Goal: Task Accomplishment & Management: Complete application form

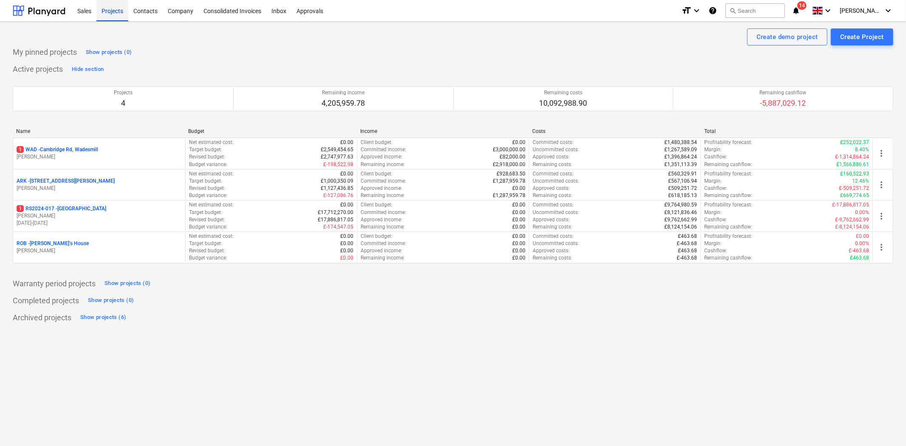
click at [115, 10] on div "Projects" at bounding box center [112, 11] width 32 height 22
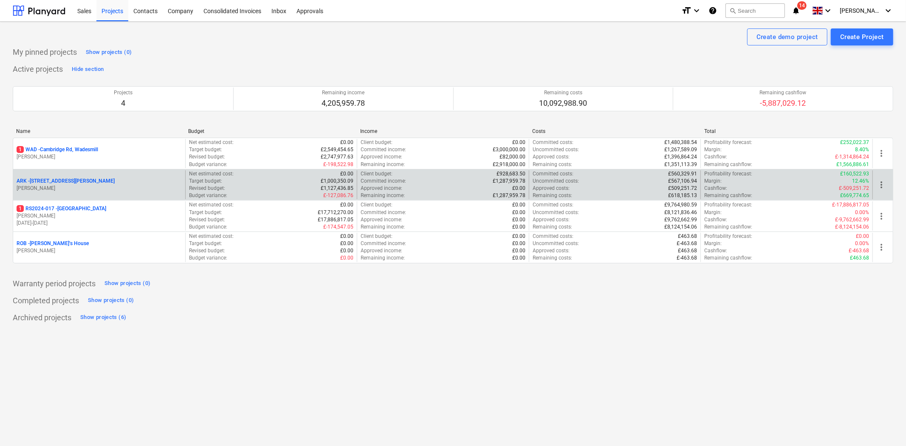
click at [53, 179] on p "ARK - 2 Galley [PERSON_NAME]" at bounding box center [66, 180] width 98 height 7
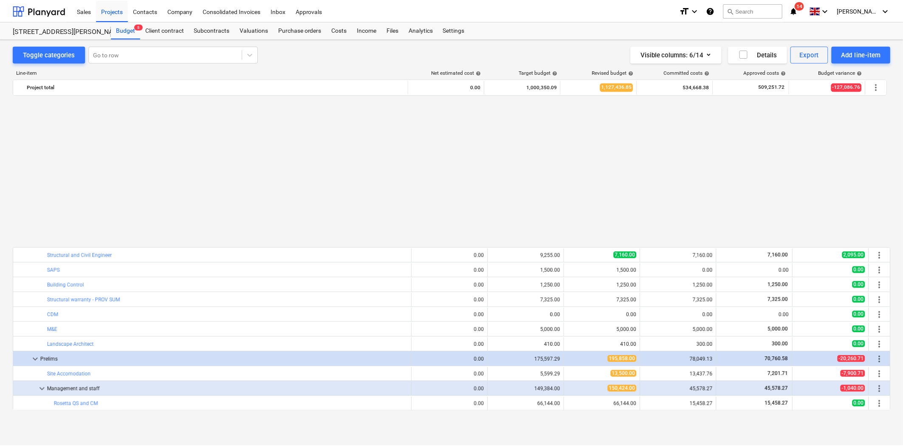
scroll to position [455, 0]
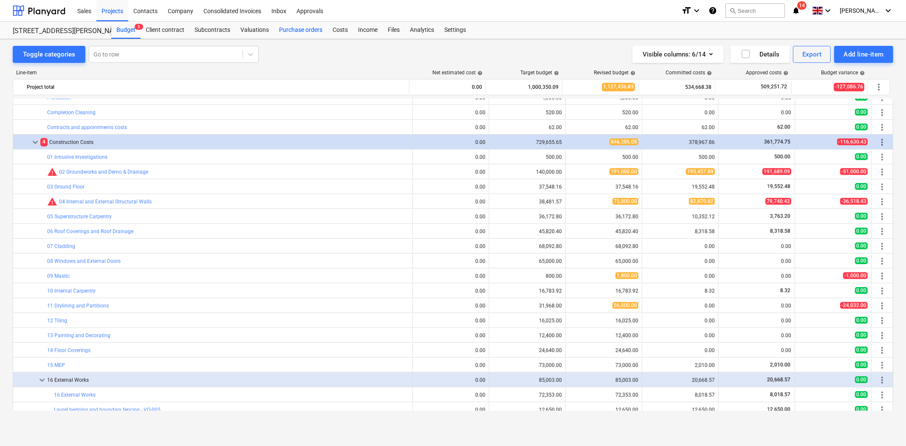
click at [286, 31] on div "Purchase orders" at bounding box center [300, 30] width 53 height 17
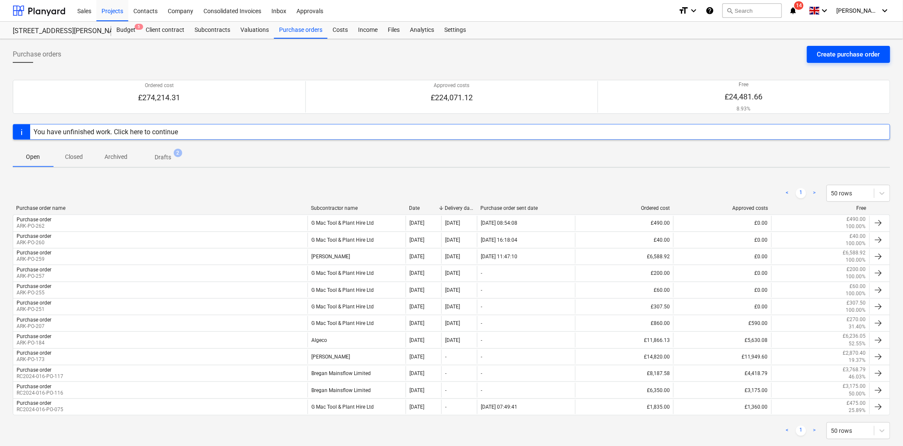
click at [851, 56] on div "Create purchase order" at bounding box center [848, 54] width 63 height 11
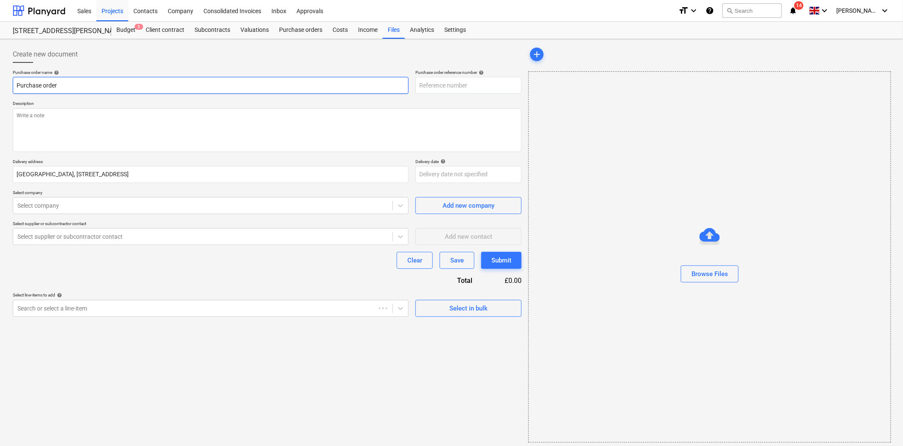
type textarea "x"
type input "ARK-PO-263"
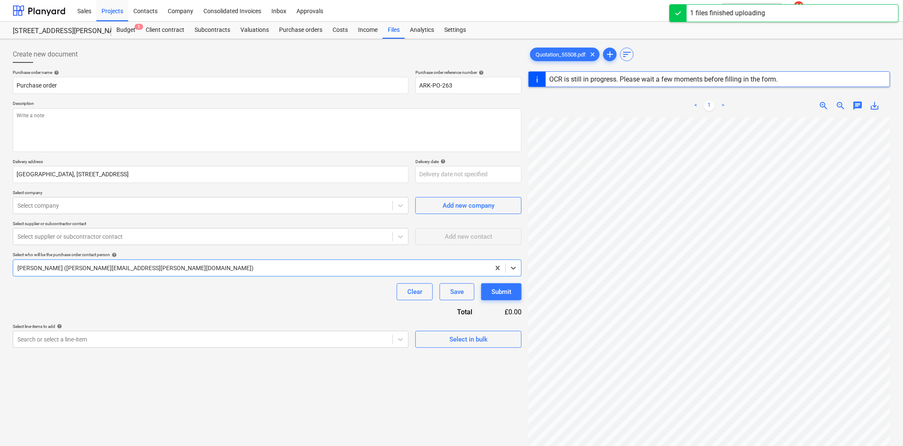
scroll to position [209, 0]
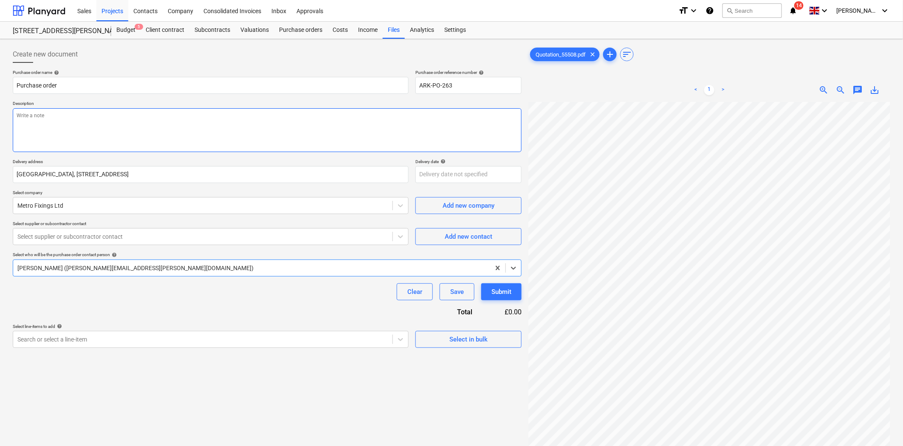
click at [136, 125] on textarea at bounding box center [267, 130] width 509 height 44
click at [229, 125] on textarea at bounding box center [267, 130] width 509 height 44
type textarea "x"
type textarea "A"
type textarea "x"
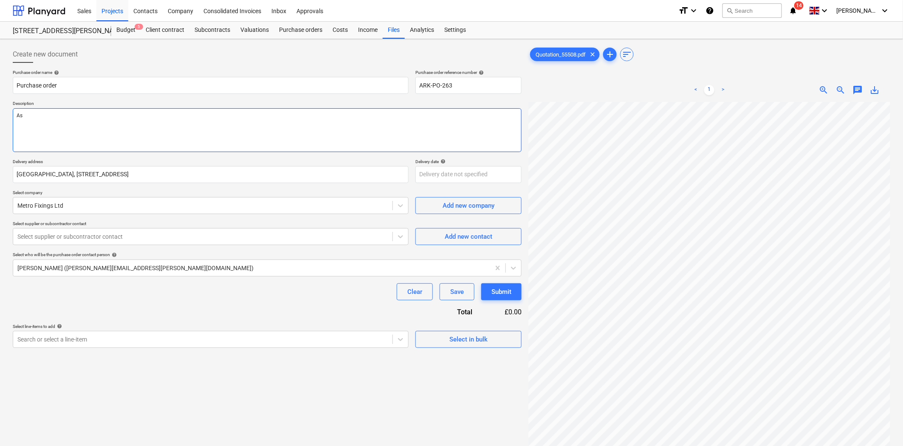
type textarea "As"
type textarea "x"
type textarea "As pe"
type textarea "x"
type textarea "As per"
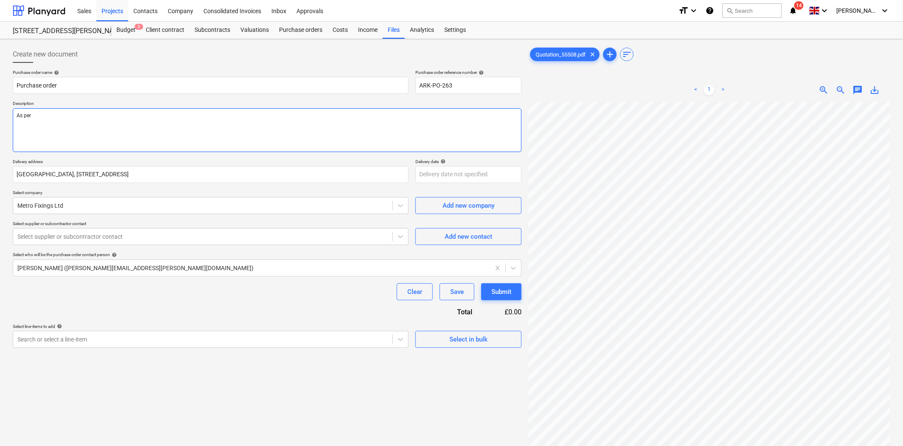
type textarea "x"
type textarea "As per Q"
type textarea "x"
type textarea "As per Qu"
type textarea "x"
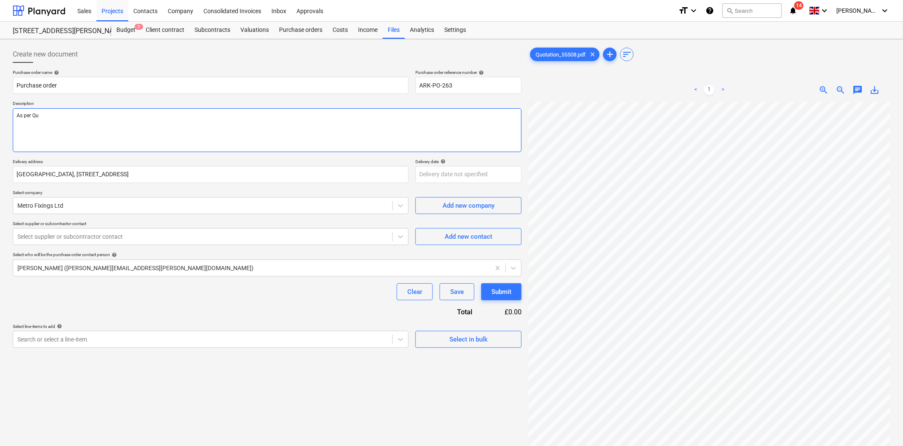
type textarea "As per Quo"
type textarea "x"
type textarea "As per Quote"
type textarea "x"
type textarea "As per Quote"
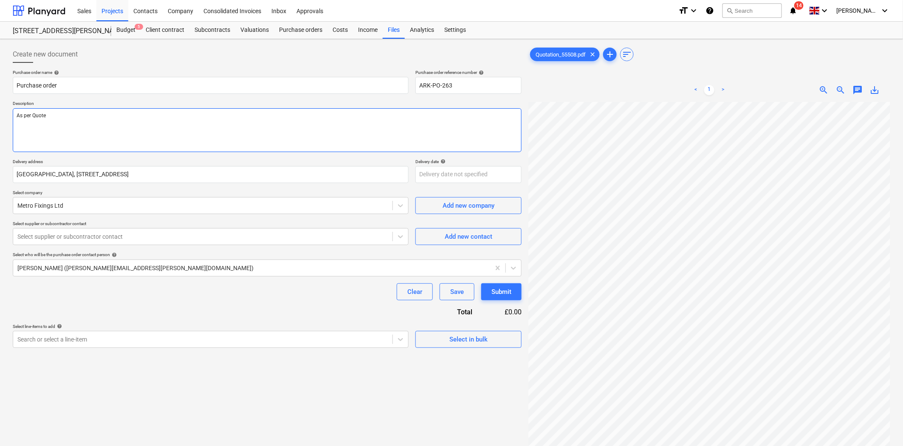
type textarea "x"
type textarea "As per Quote r"
type textarea "x"
type textarea "As per Quote re"
type textarea "x"
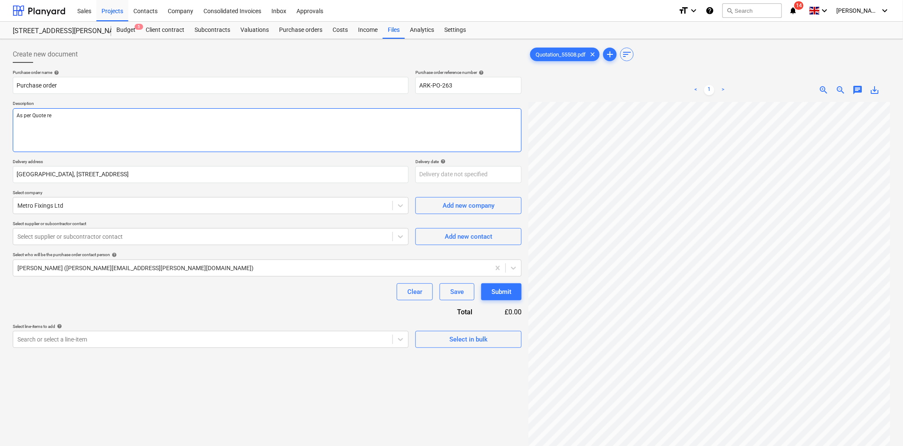
type textarea "As per Quote ref"
type textarea "x"
type textarea "As per Quote ref"
type textarea "x"
type textarea "As per Quote ref 5"
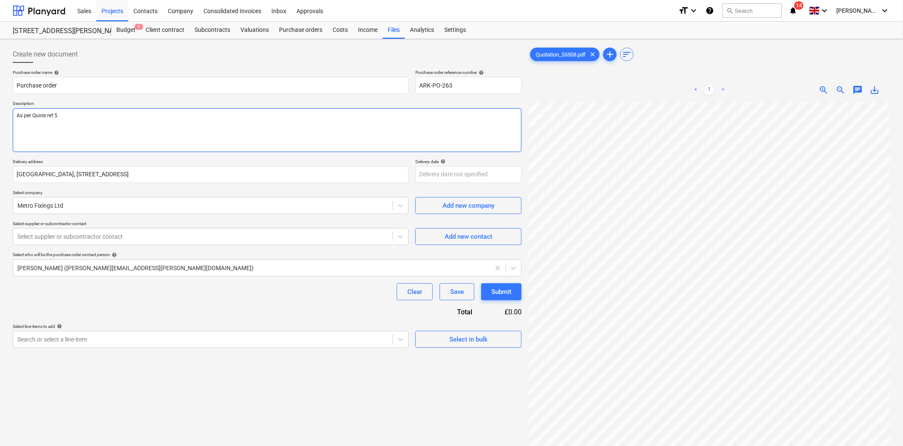
type textarea "x"
type textarea "As per Quote ref 55"
type textarea "x"
type textarea "As per Quote ref 555"
type textarea "x"
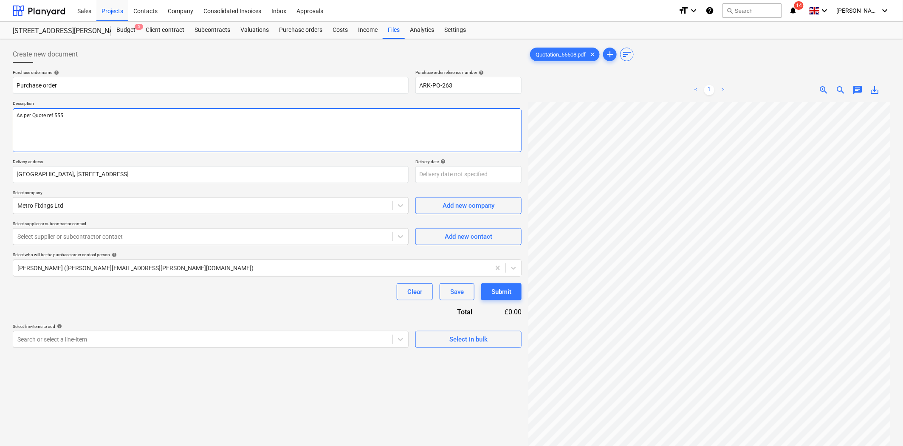
type textarea "As per Quote ref 5550"
type textarea "x"
type textarea "As per Quote ref 55508"
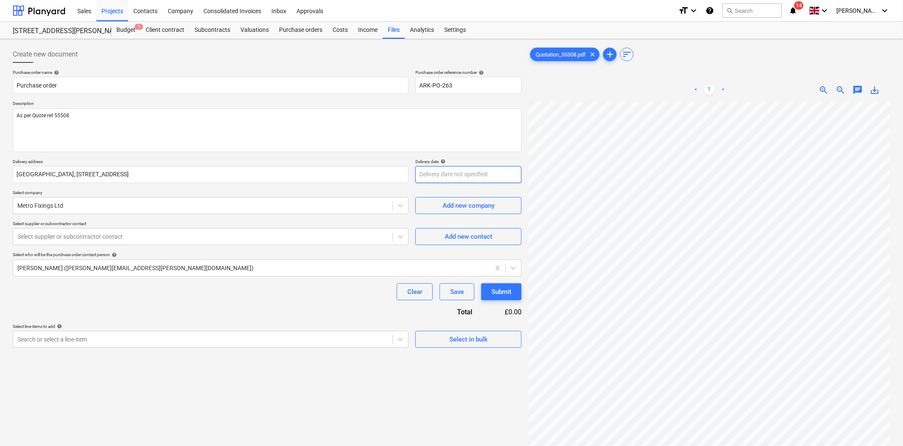
click at [450, 177] on body "Sales Projects Contacts Company Consolidated Invoices Inbox Approvals format_si…" at bounding box center [451, 223] width 903 height 446
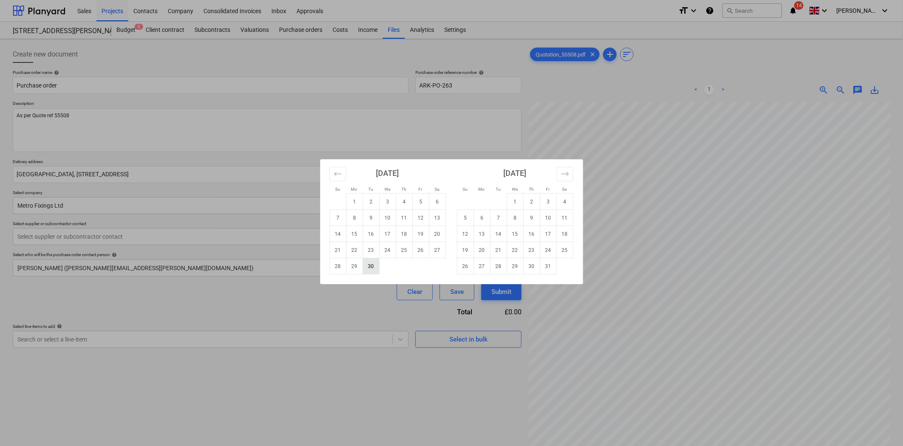
click at [366, 264] on td "30" at bounding box center [371, 266] width 17 height 16
type textarea "x"
type input "[DATE]"
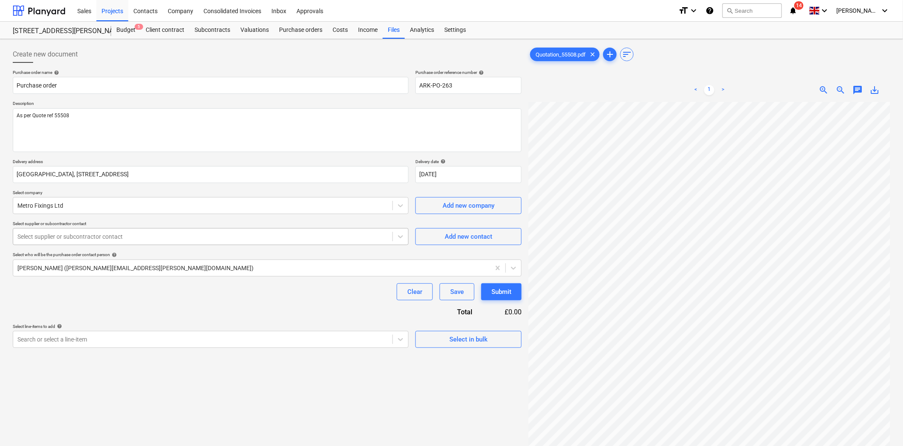
click at [149, 239] on div at bounding box center [202, 236] width 371 height 8
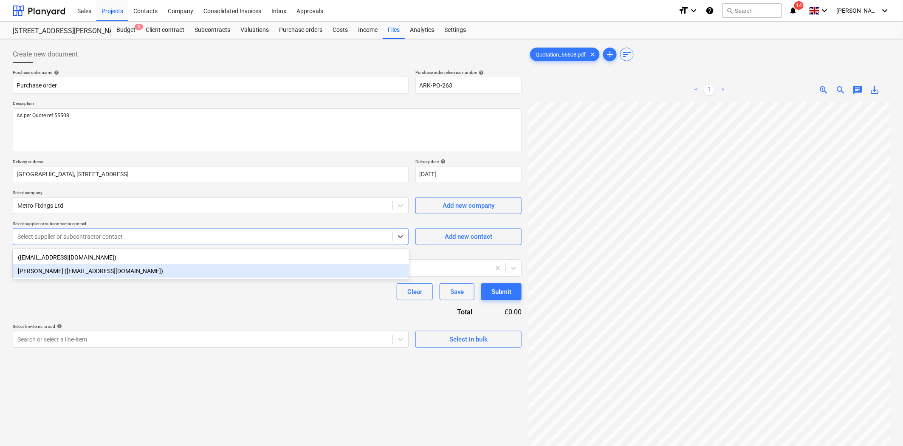
click at [145, 269] on div "[PERSON_NAME] ([EMAIL_ADDRESS][DOMAIN_NAME])" at bounding box center [211, 271] width 396 height 14
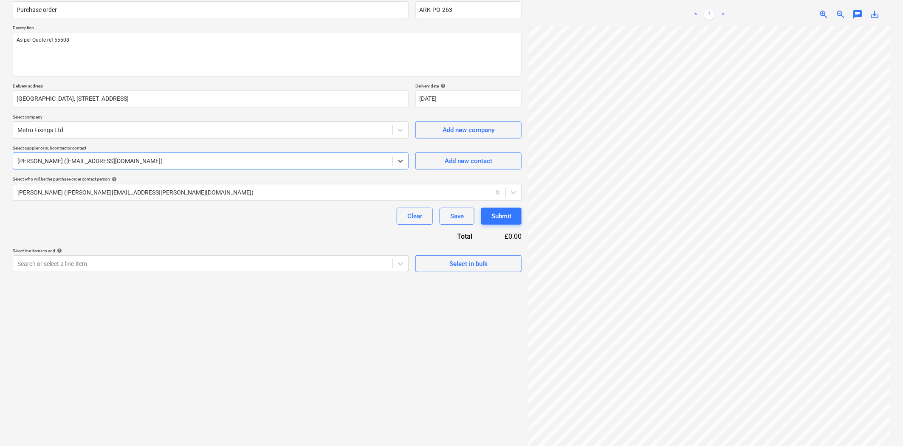
scroll to position [85, 0]
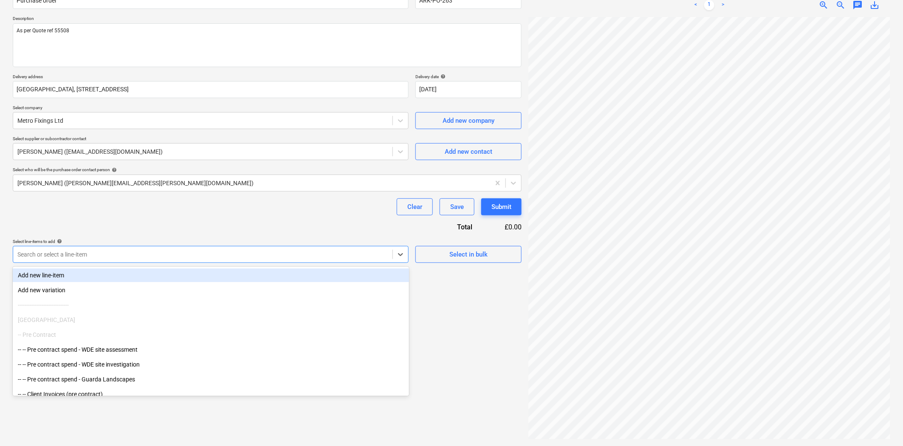
click at [353, 254] on div at bounding box center [202, 254] width 371 height 8
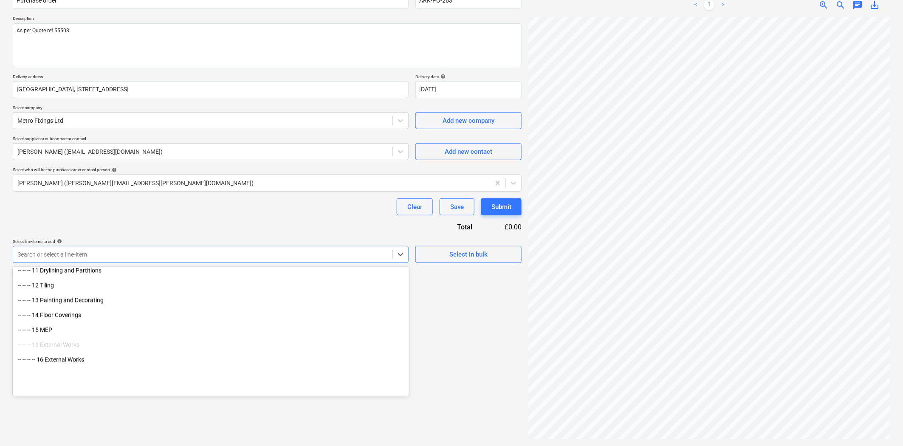
scroll to position [707, 0]
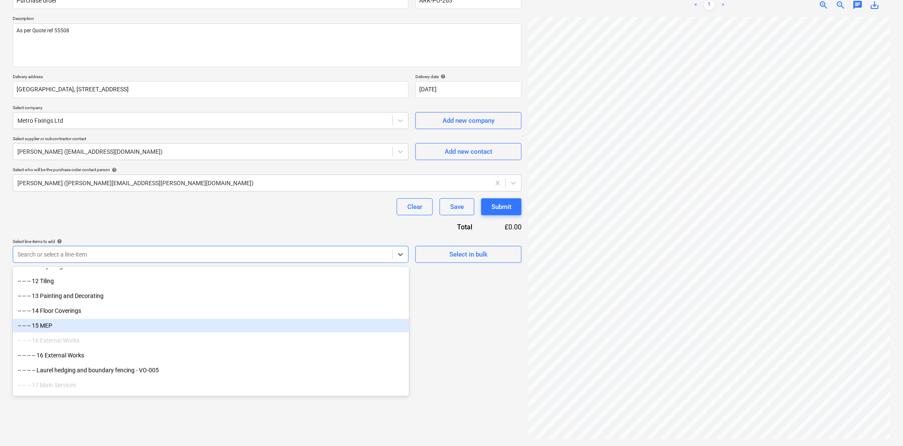
type textarea "x"
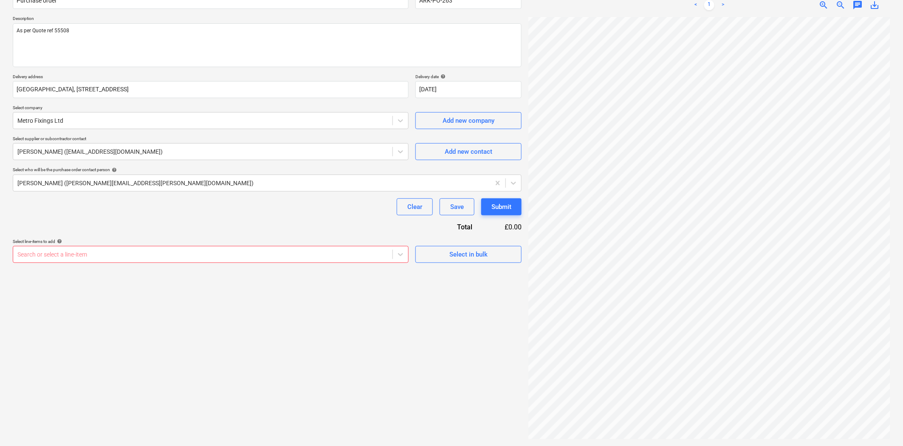
scroll to position [154, 16]
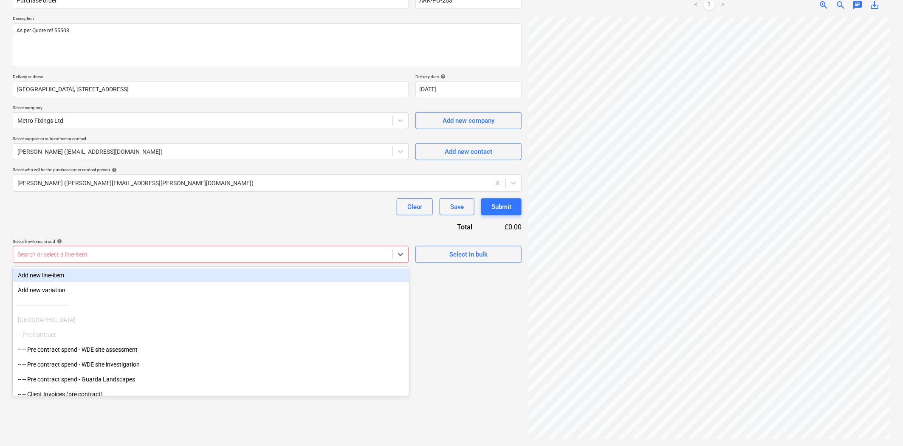
click at [324, 253] on div at bounding box center [202, 254] width 371 height 8
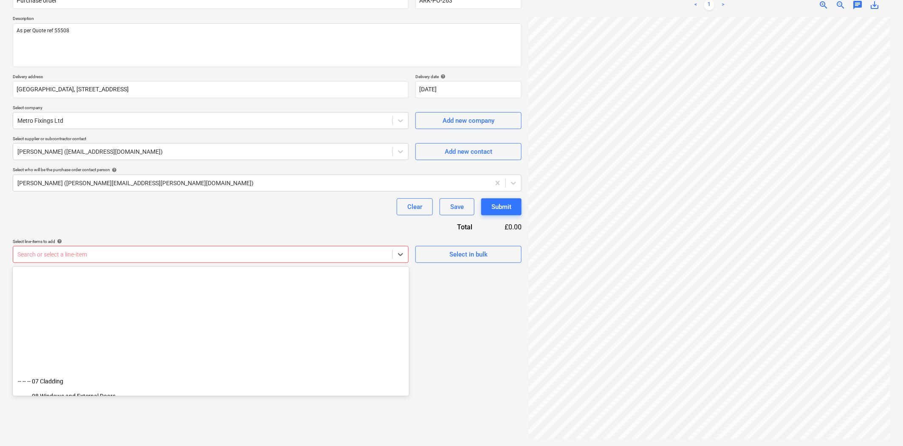
scroll to position [660, 0]
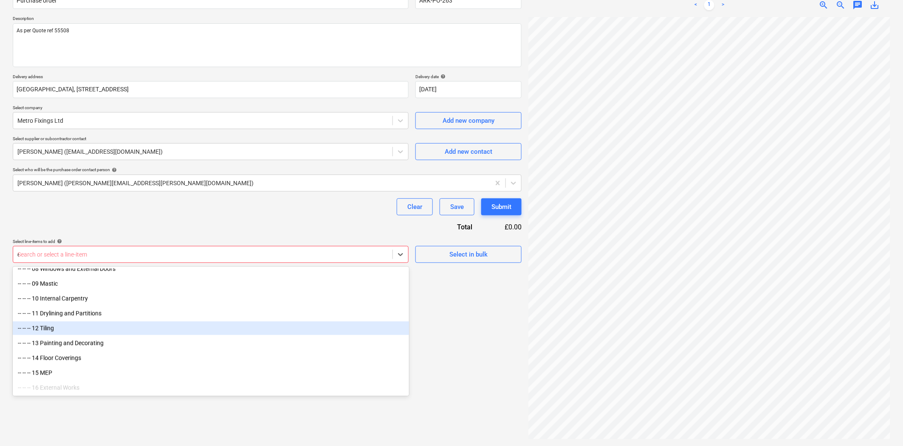
type input "ex"
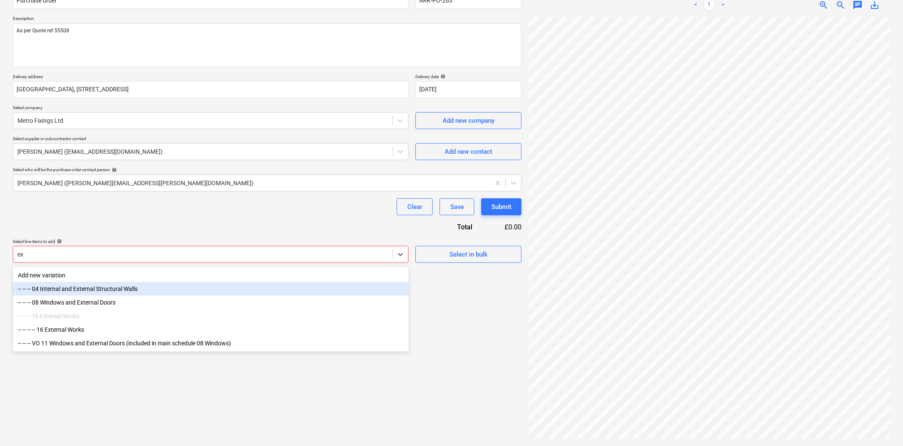
click at [118, 290] on div "-- -- -- 04 Internal and External Structural Walls" at bounding box center [211, 289] width 396 height 14
type textarea "x"
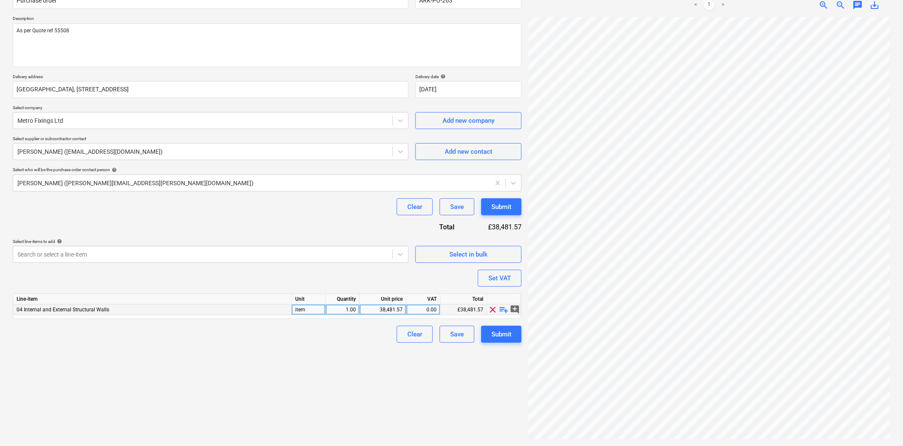
click at [501, 312] on span "playlist_add" at bounding box center [504, 309] width 10 height 10
type textarea "x"
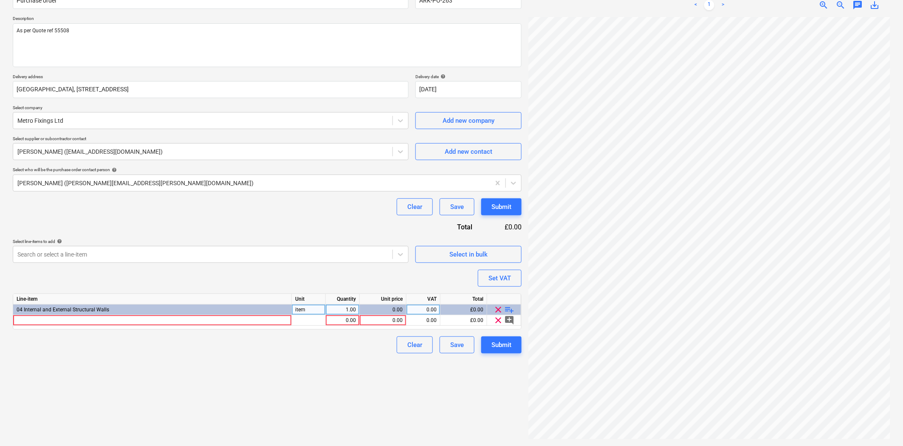
click at [207, 313] on div "04 Internal and External Structural Walls" at bounding box center [152, 309] width 279 height 11
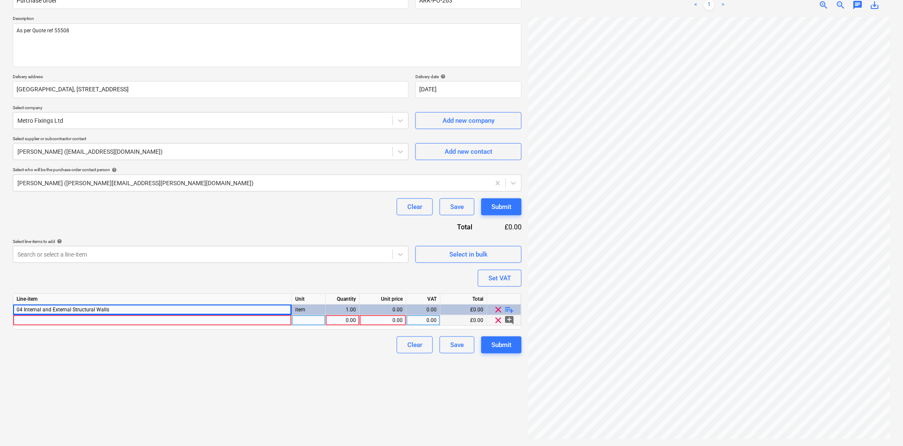
click at [214, 317] on div at bounding box center [152, 320] width 279 height 11
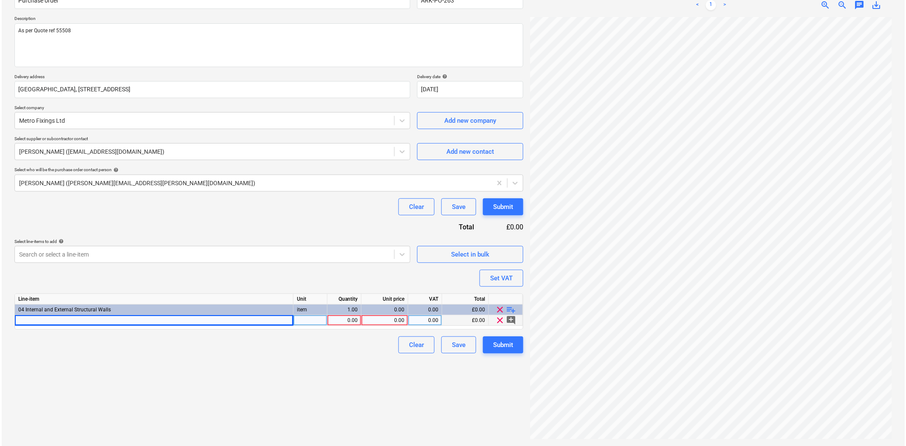
scroll to position [186, 84]
click at [164, 321] on div at bounding box center [152, 320] width 279 height 11
type input "As oer Quote Ref 55508"
type textarea "x"
click at [352, 322] on div "1.00" at bounding box center [342, 320] width 27 height 11
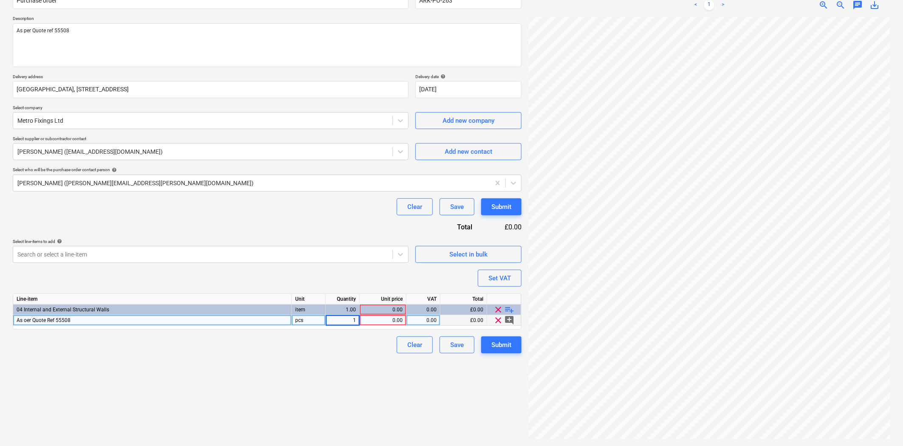
click at [382, 324] on div "0.00" at bounding box center [382, 320] width 39 height 11
type input "184.42"
click at [411, 276] on div "Purchase order name help Purchase order Purchase order reference number help AR…" at bounding box center [267, 169] width 509 height 369
click at [498, 345] on div "Submit" at bounding box center [501, 344] width 20 height 11
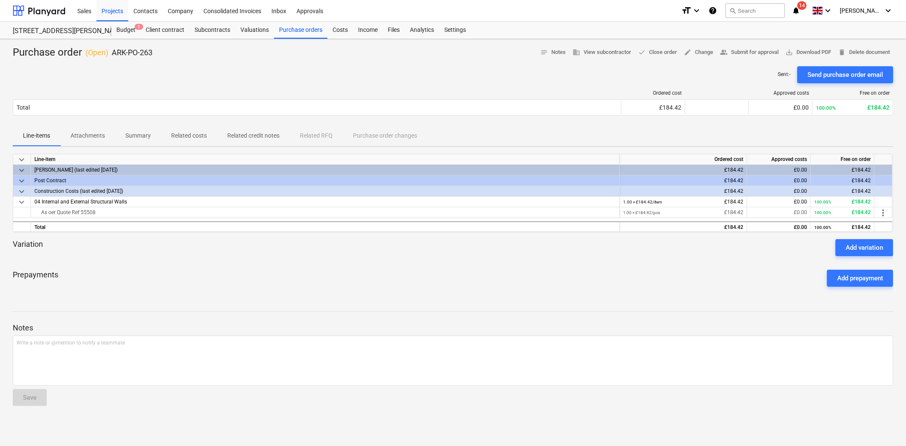
click at [839, 64] on div at bounding box center [453, 62] width 880 height 7
click at [836, 74] on div "Send purchase order email" at bounding box center [845, 74] width 76 height 11
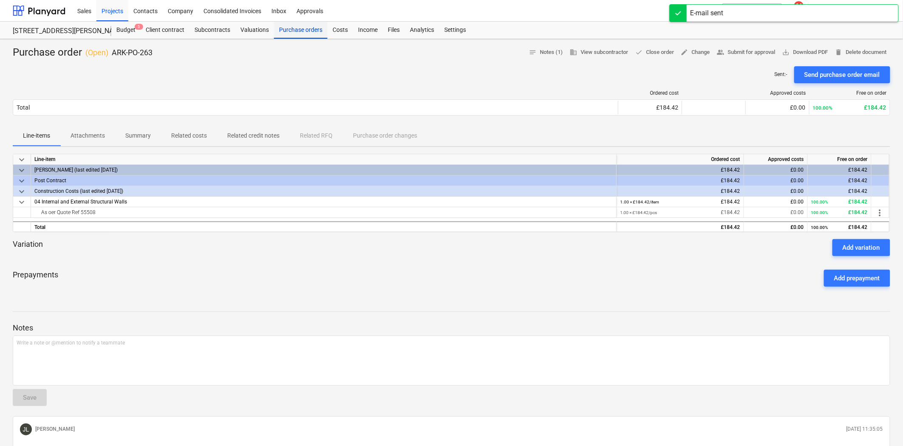
click at [281, 31] on div "Purchase orders" at bounding box center [300, 30] width 53 height 17
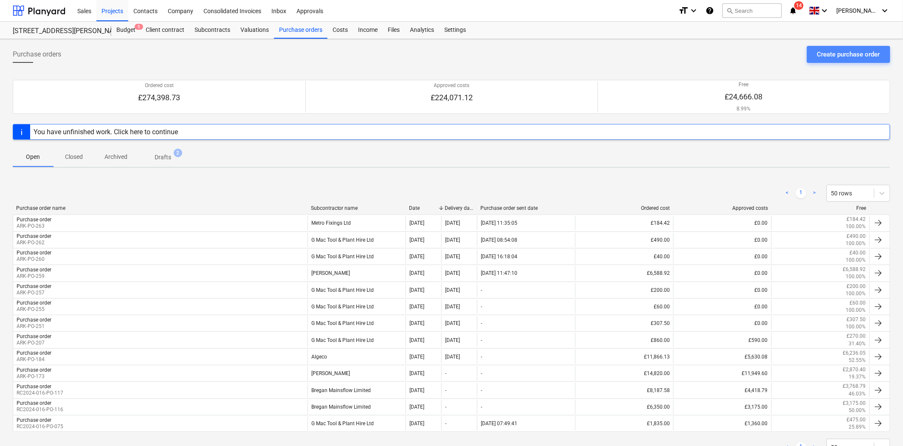
click at [828, 57] on div "Create purchase order" at bounding box center [848, 54] width 63 height 11
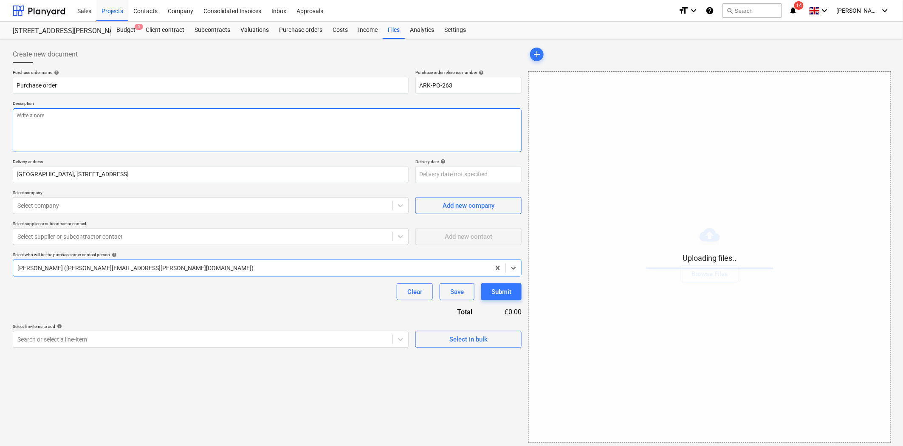
click at [98, 117] on textarea at bounding box center [267, 130] width 509 height 44
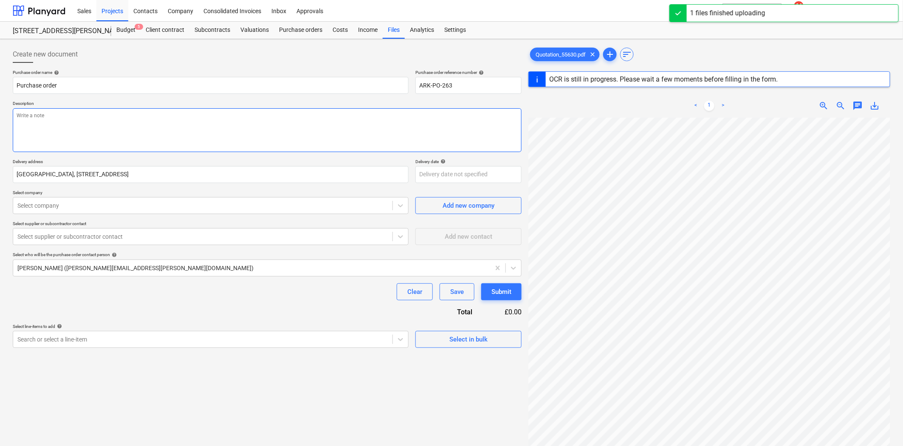
click at [183, 133] on textarea at bounding box center [267, 130] width 509 height 44
type textarea "x"
type textarea "A"
type textarea "x"
type textarea "As"
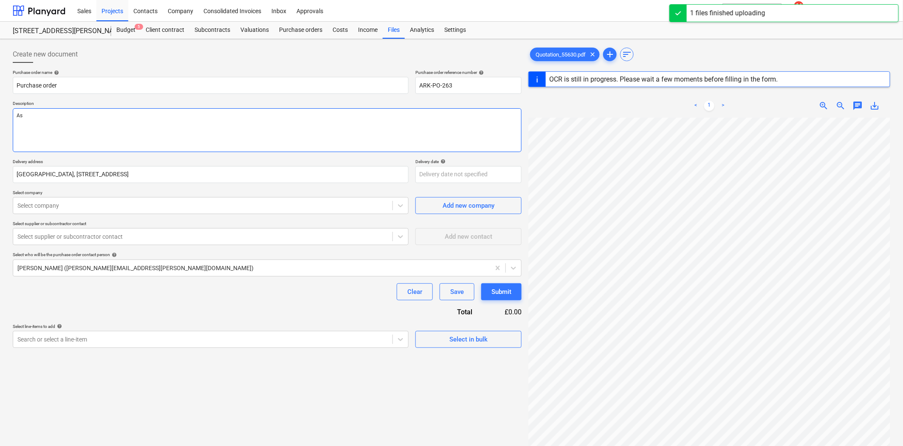
type textarea "x"
type textarea "As p"
type textarea "x"
type textarea "As pe"
type textarea "x"
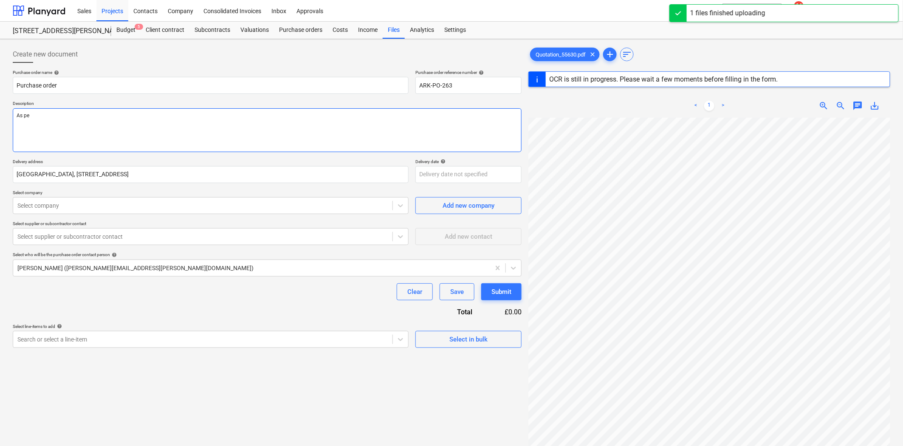
type textarea "As per"
type textarea "x"
type textarea "As per"
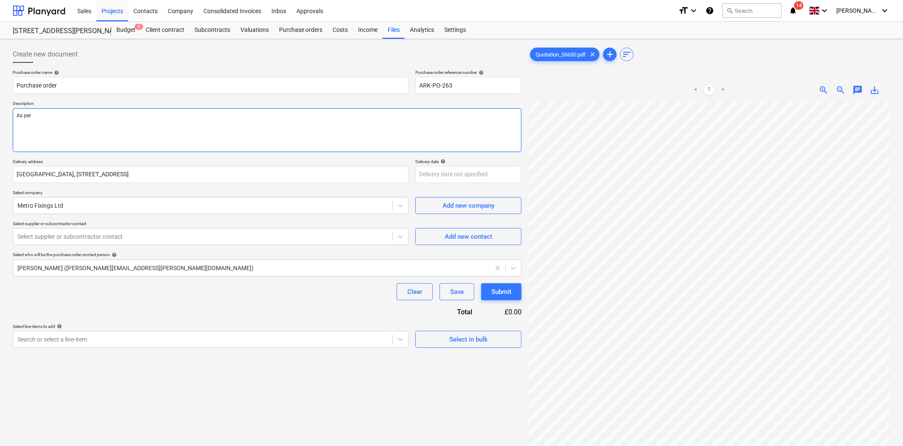
type textarea "x"
type textarea "As per Q"
type textarea "x"
type textarea "As per Qu"
type textarea "x"
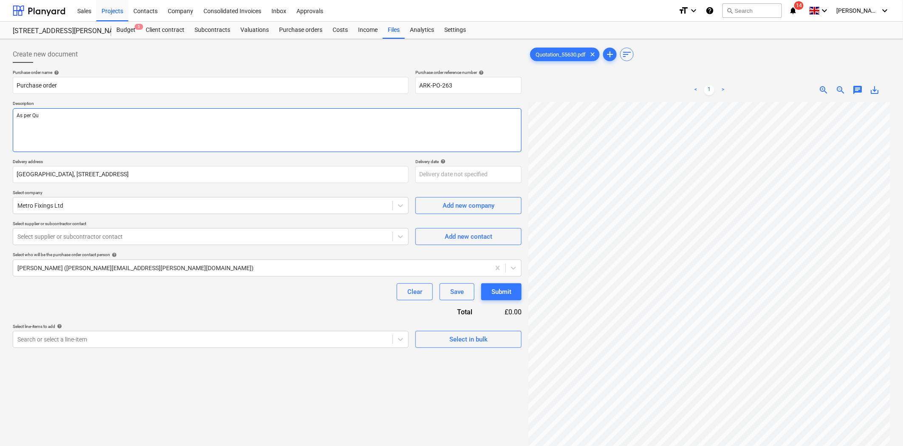
type textarea "As per Quo"
type textarea "x"
type textarea "As per Quote"
type textarea "x"
type textarea "As per Quote R"
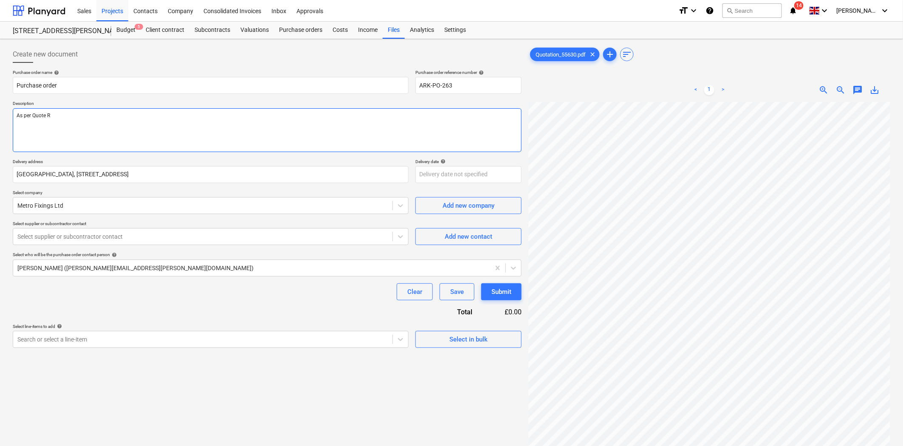
type textarea "x"
type textarea "As per Quote Re"
type textarea "x"
type textarea "As per Quote Ref"
type textarea "x"
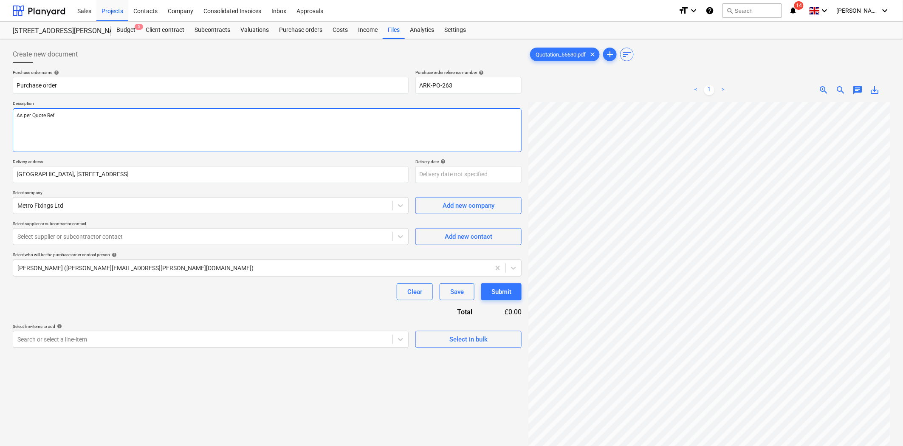
type textarea "As per Quote Ref"
type textarea "x"
type textarea "As per Quote Ref 5"
type textarea "x"
type textarea "As per Quote Ref 55"
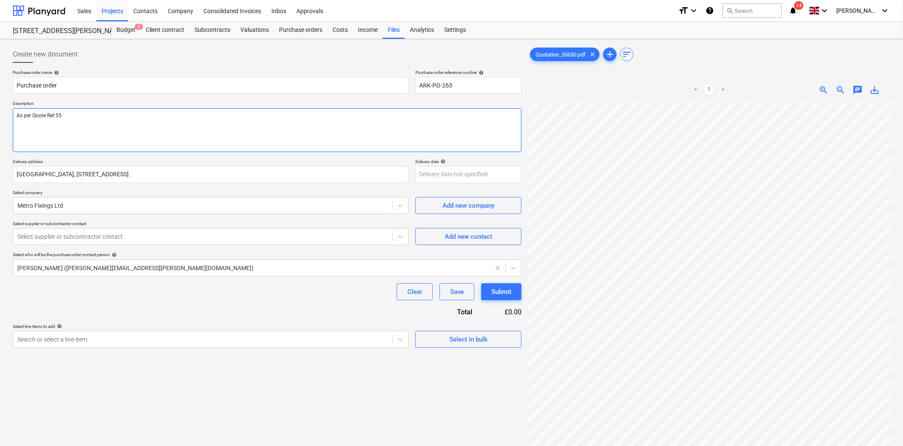
type textarea "x"
type textarea "As per Quote Ref 556"
type textarea "x"
type textarea "As per Quote Ref 5563"
type textarea "x"
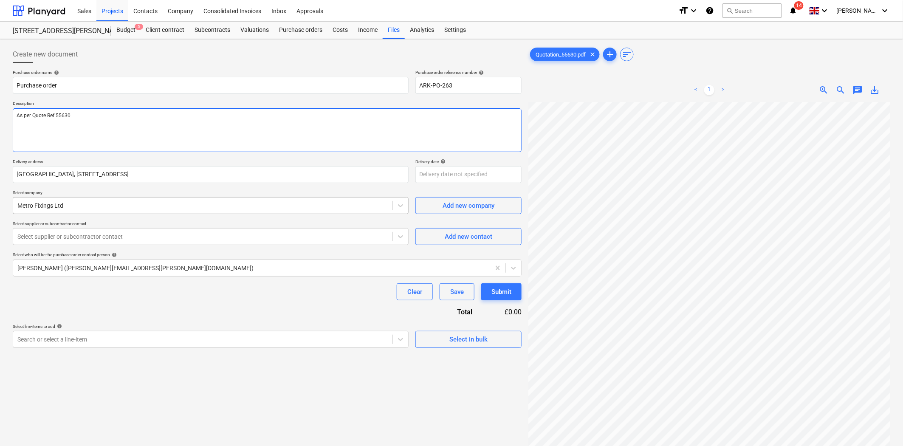
type textarea "As per Quote Ref 55630"
click at [161, 202] on div at bounding box center [202, 205] width 371 height 8
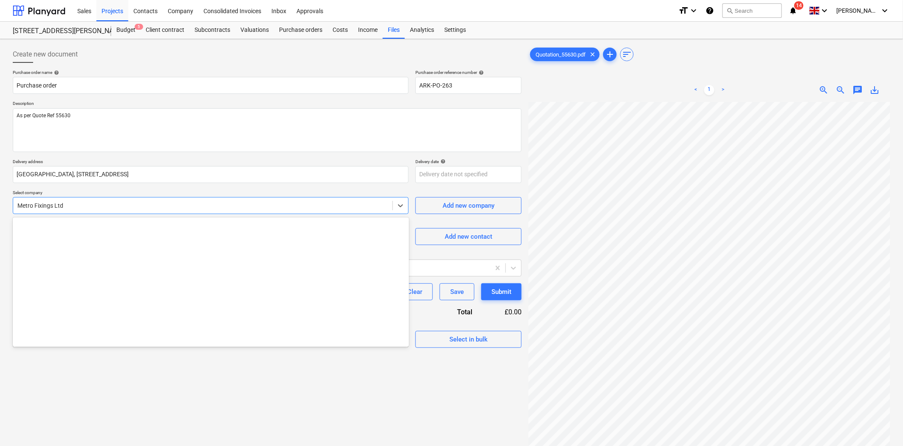
scroll to position [5097, 0]
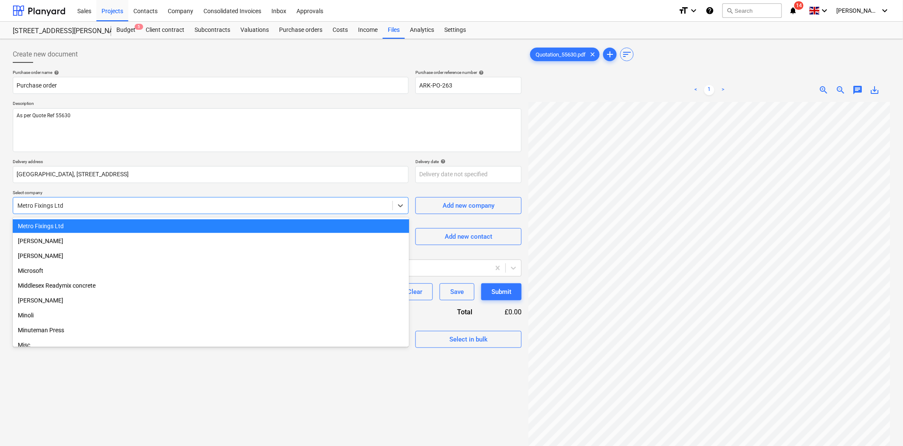
click at [161, 202] on div at bounding box center [202, 205] width 371 height 8
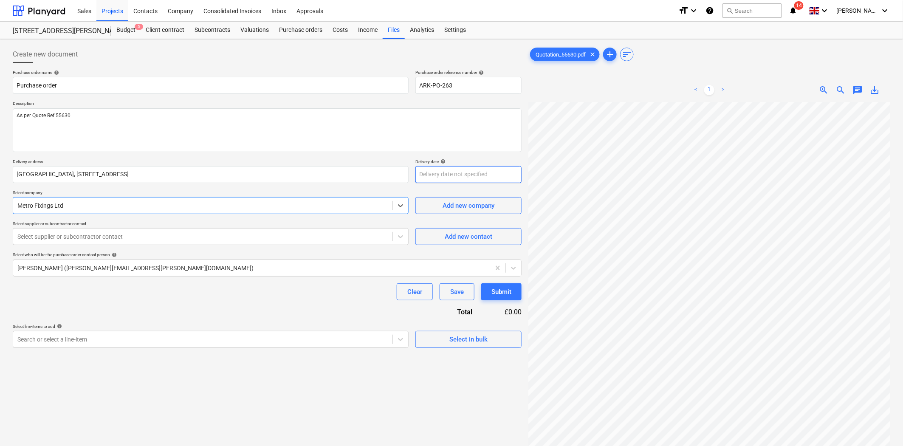
click at [470, 175] on body "Sales Projects Contacts Company Consolidated Invoices Inbox Approvals format_si…" at bounding box center [451, 223] width 903 height 446
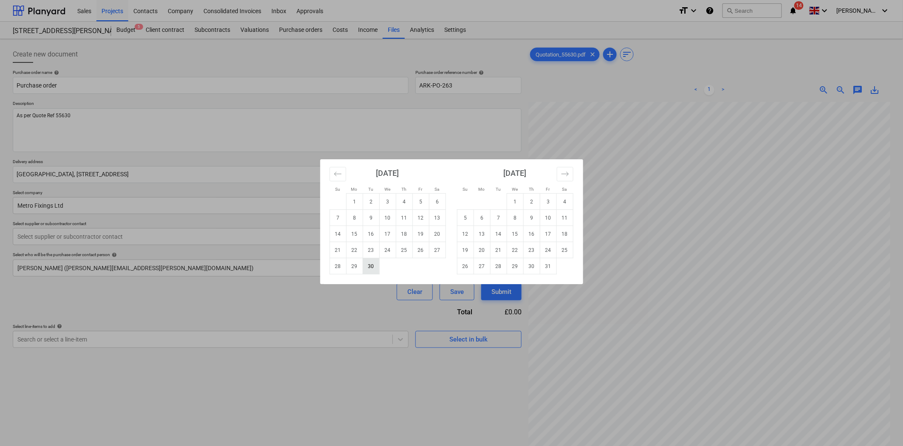
click at [374, 270] on td "30" at bounding box center [371, 266] width 17 height 16
type textarea "x"
type input "[DATE]"
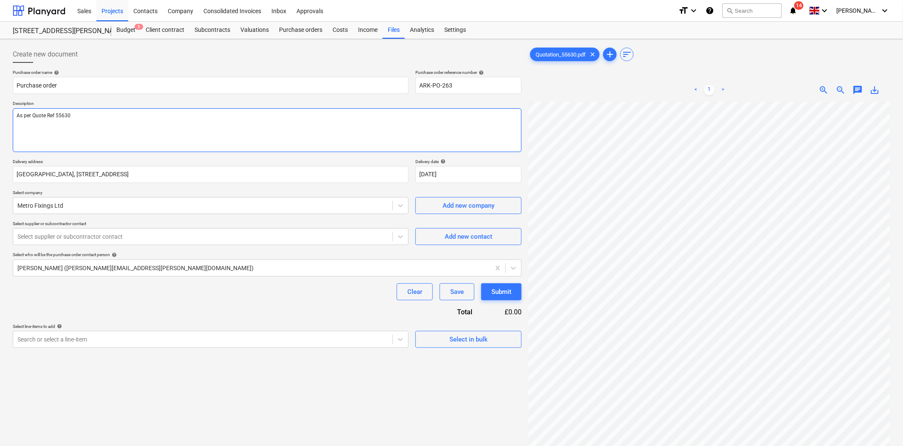
drag, startPoint x: 109, startPoint y: 119, endPoint x: -24, endPoint y: 112, distance: 133.5
click at [0, 112] on html "Sales Projects Contacts Company Consolidated Invoices Inbox Approvals format_si…" at bounding box center [451, 223] width 903 height 446
click at [245, 236] on div at bounding box center [202, 236] width 371 height 8
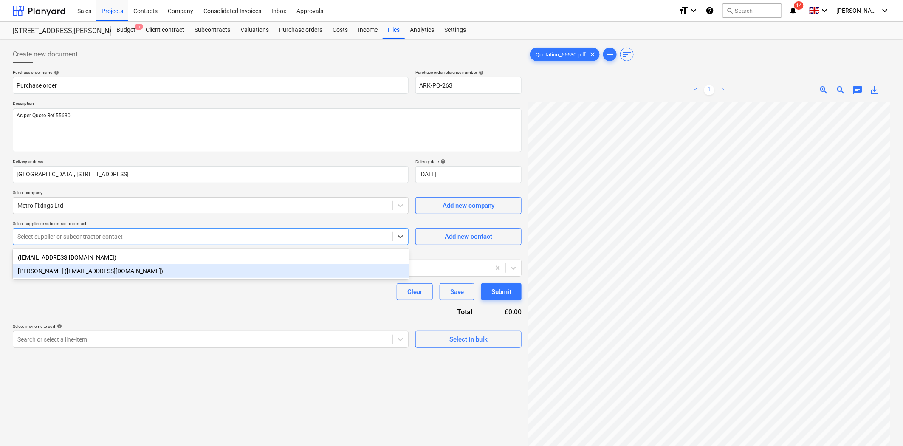
click at [156, 273] on div "[PERSON_NAME] ([EMAIL_ADDRESS][DOMAIN_NAME])" at bounding box center [211, 271] width 396 height 14
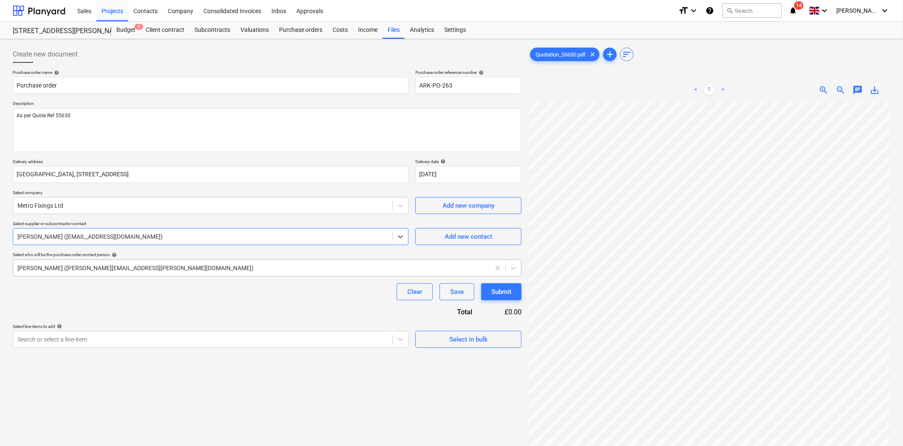
type textarea "x"
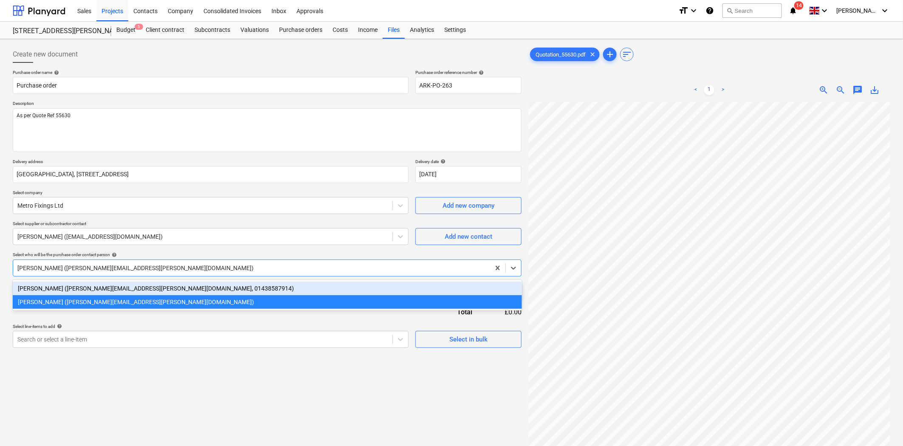
click at [192, 262] on div "[PERSON_NAME] ([PERSON_NAME][EMAIL_ADDRESS][PERSON_NAME][DOMAIN_NAME])" at bounding box center [251, 268] width 477 height 12
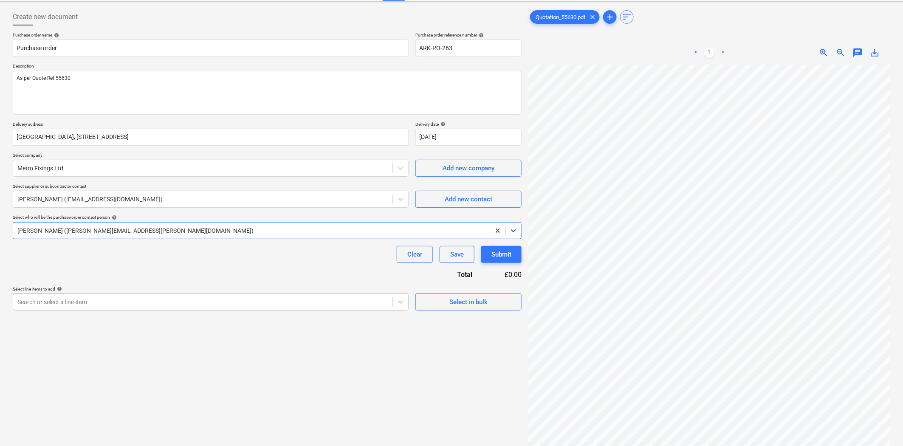
scroll to position [85, 0]
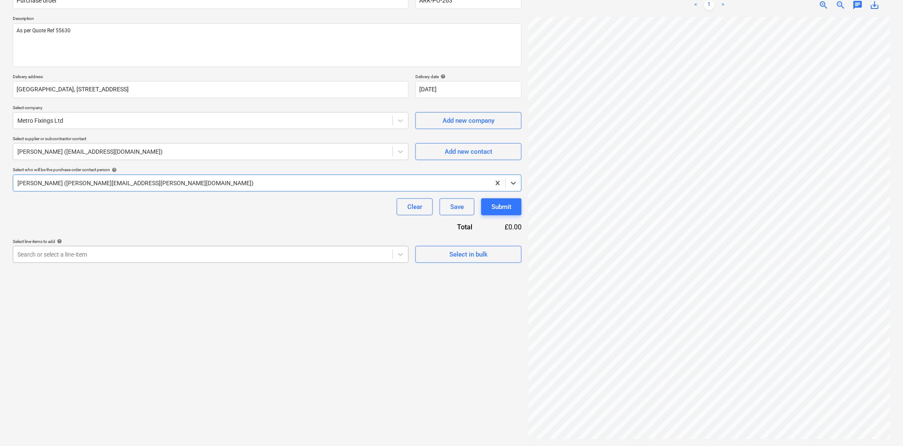
click at [332, 260] on div "Search or select a line-item" at bounding box center [202, 254] width 379 height 12
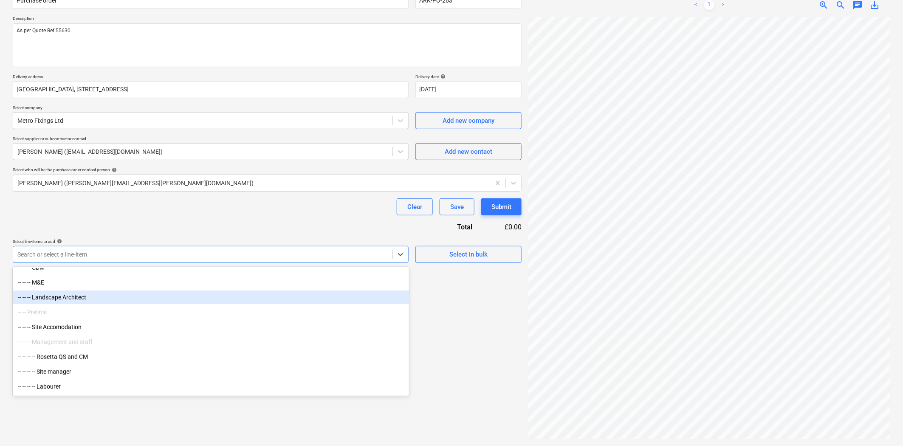
scroll to position [283, 0]
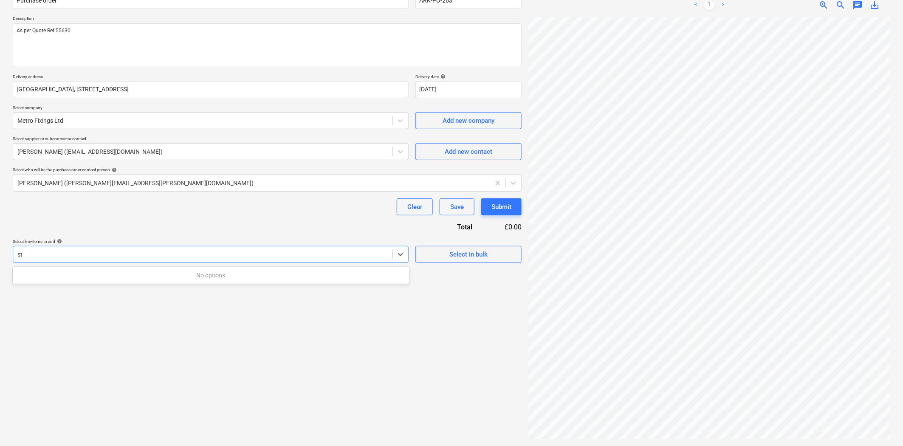
type input "s"
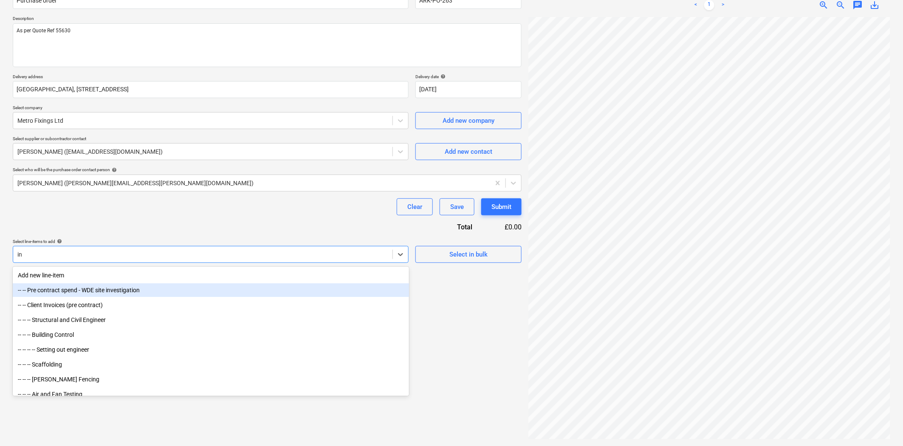
type input "int"
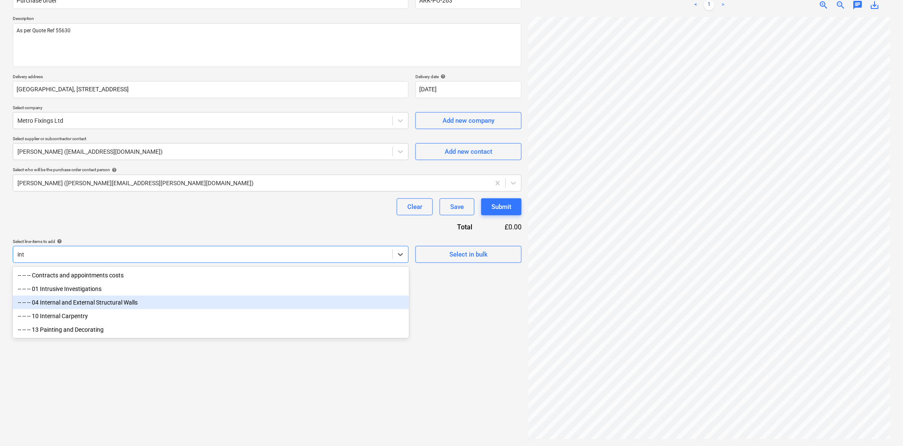
click at [142, 302] on div "-- -- -- 04 Internal and External Structural Walls" at bounding box center [211, 302] width 396 height 14
type textarea "x"
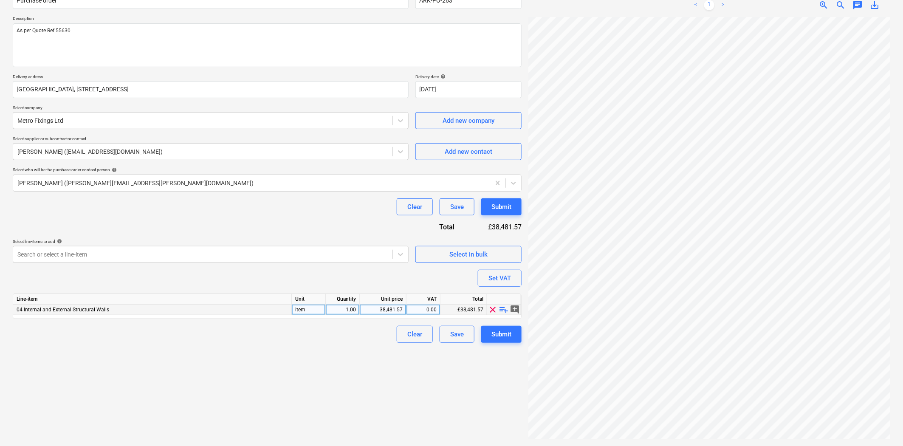
click at [501, 311] on span "playlist_add" at bounding box center [504, 309] width 10 height 10
type textarea "x"
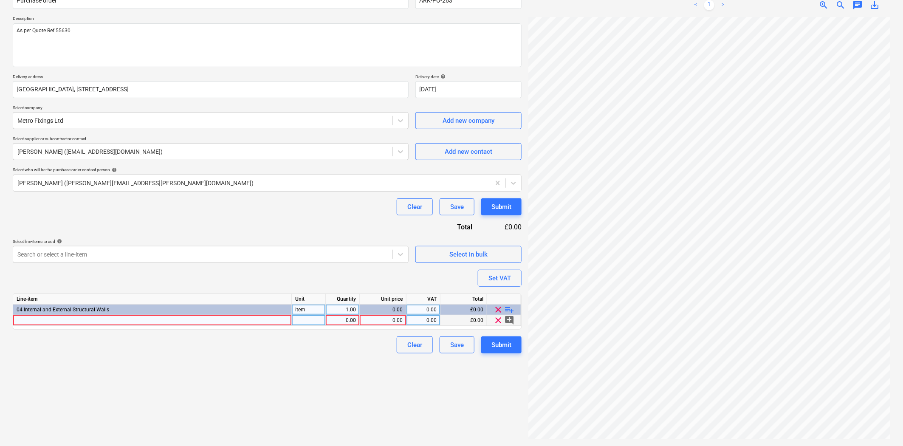
click at [222, 321] on div at bounding box center [152, 320] width 279 height 11
type input "As per Quote Ref 55630"
type textarea "x"
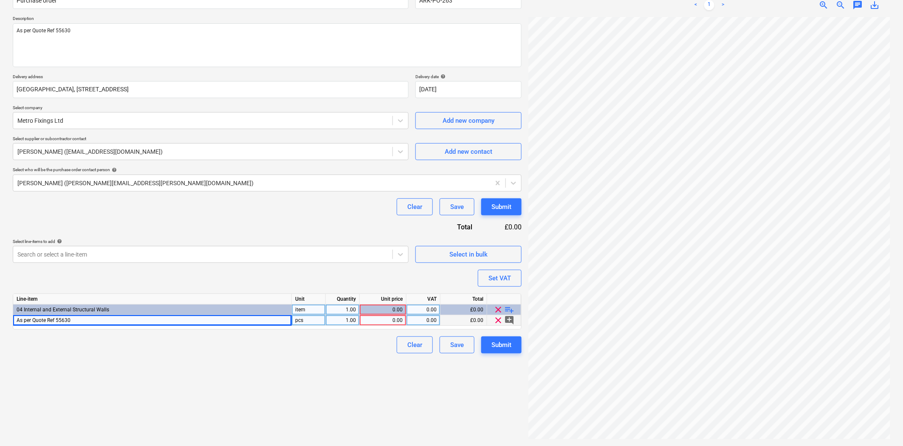
click at [351, 321] on div "1.00" at bounding box center [342, 320] width 27 height 11
click at [405, 320] on div "0.00" at bounding box center [383, 320] width 47 height 11
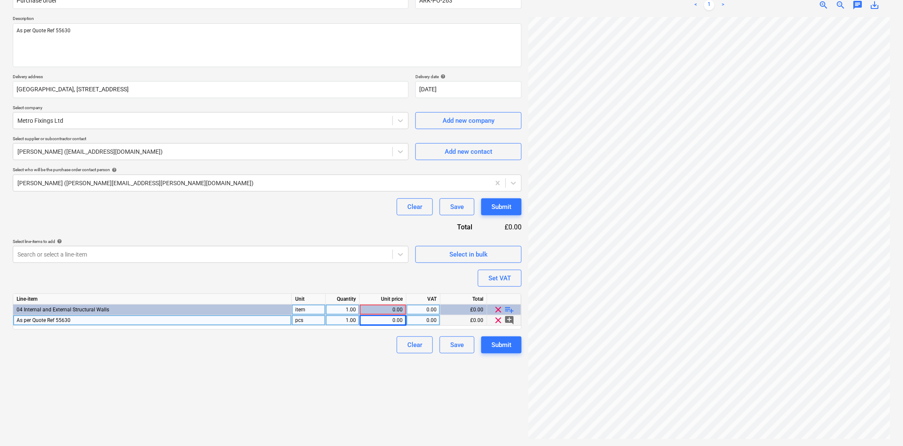
scroll to position [192, 84]
click at [393, 320] on div "0.00" at bounding box center [382, 320] width 39 height 11
type input "36.58"
click at [302, 357] on div "Create new document Purchase order name help Purchase order Purchase order refe…" at bounding box center [266, 200] width 515 height 485
click at [503, 343] on div "Submit" at bounding box center [501, 344] width 20 height 11
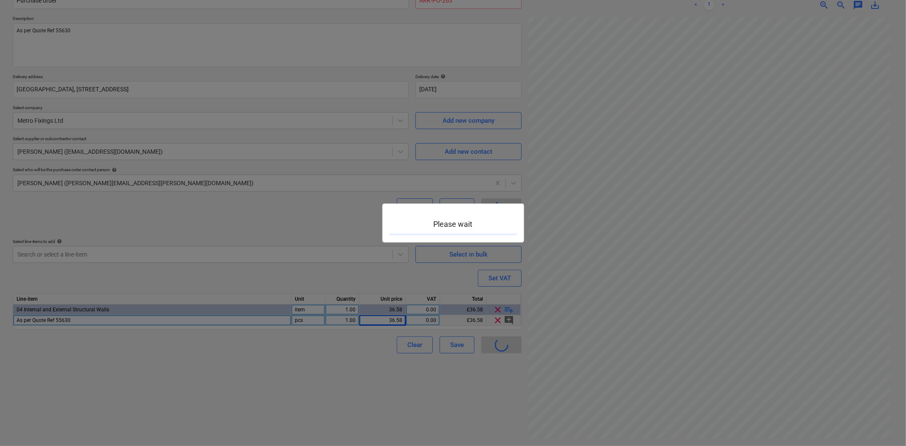
type textarea "x"
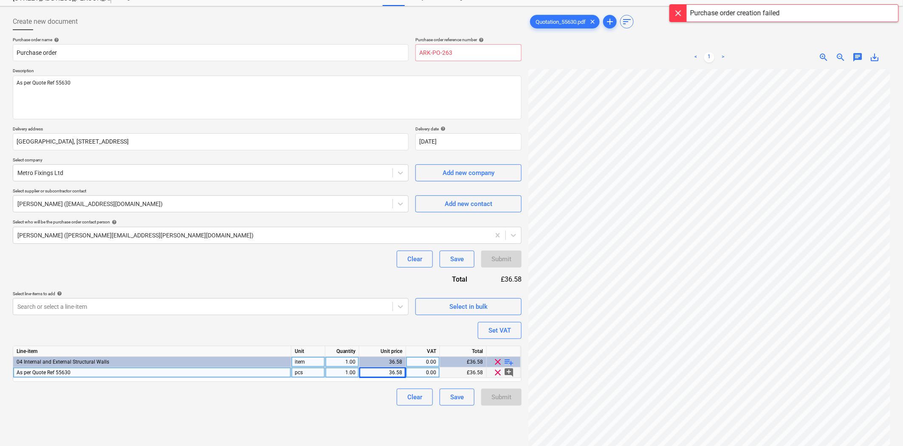
scroll to position [0, 0]
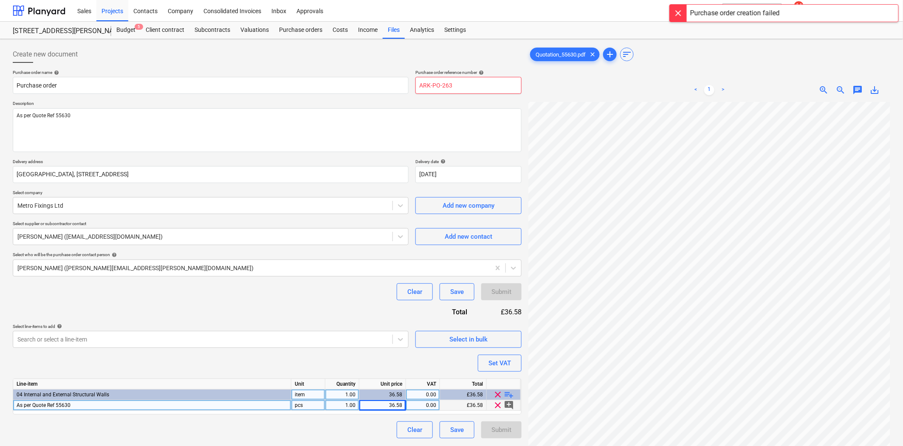
click at [472, 85] on input "ARK-PO-263" at bounding box center [468, 85] width 106 height 17
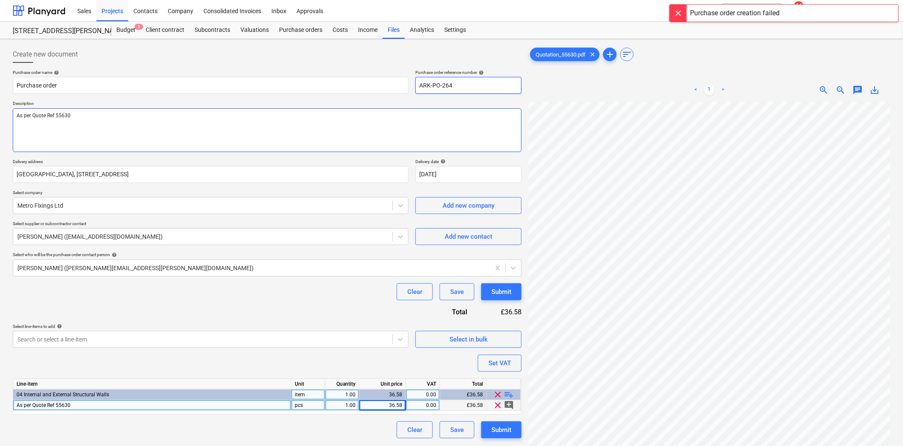
type input "ARK-PO-264"
click at [389, 143] on textarea "As per Quote Ref 55630" at bounding box center [267, 130] width 509 height 44
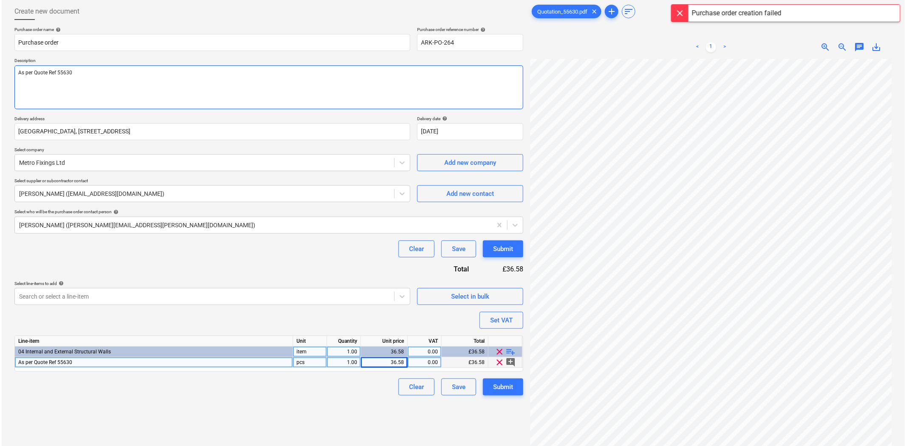
scroll to position [85, 0]
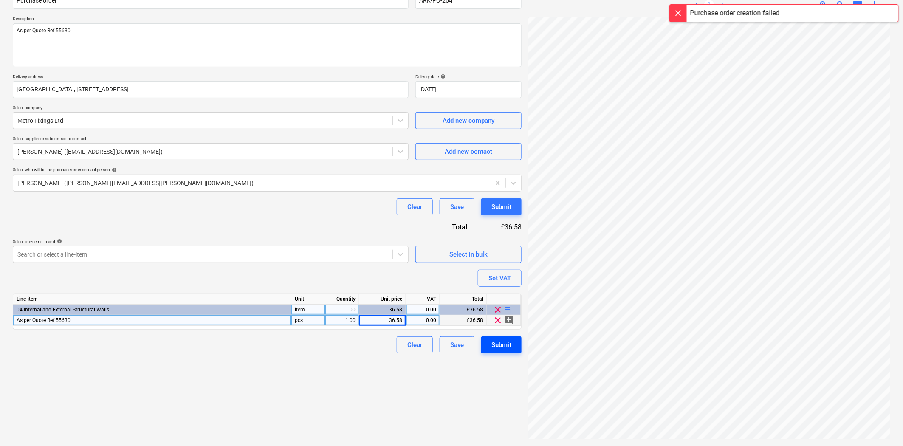
click at [499, 346] on div "Submit" at bounding box center [501, 344] width 20 height 11
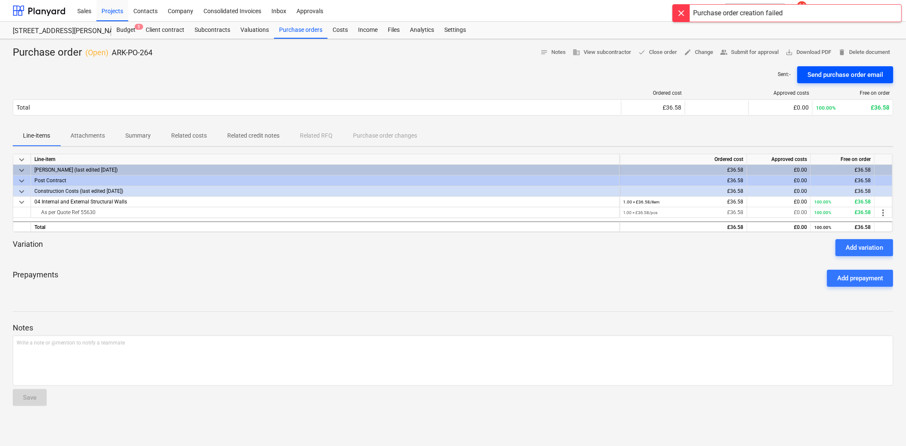
click at [856, 74] on div "Send purchase order email" at bounding box center [845, 74] width 76 height 11
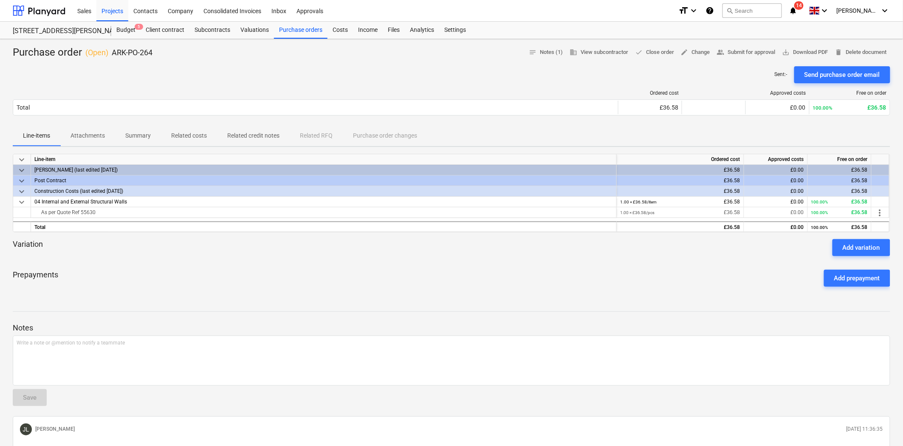
click at [411, 273] on div "Prepayments Add prepayment" at bounding box center [451, 278] width 877 height 31
